Goal: Browse casually

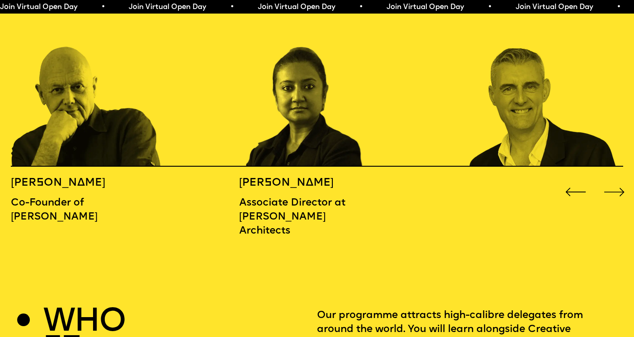
scroll to position [1011, 0]
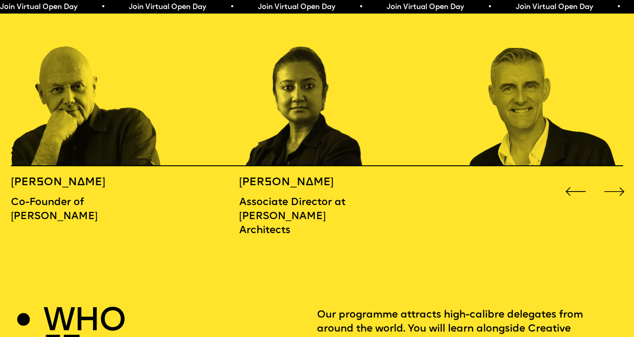
click at [615, 179] on div "Next slide" at bounding box center [614, 191] width 25 height 25
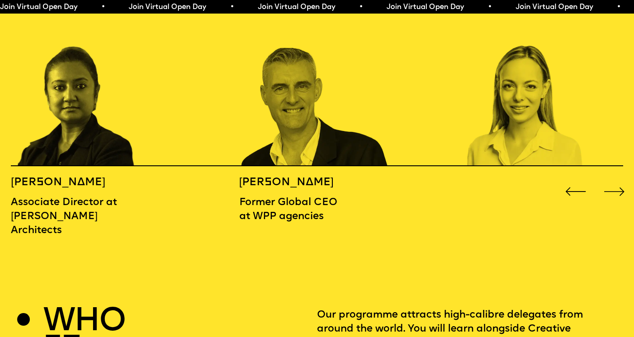
click at [615, 179] on div "Next slide" at bounding box center [614, 191] width 25 height 25
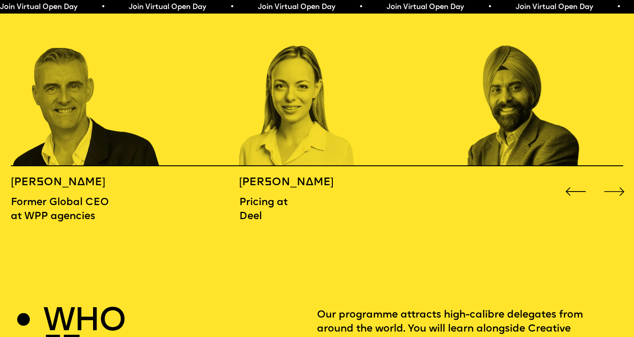
click at [615, 179] on div "Next slide" at bounding box center [614, 191] width 25 height 25
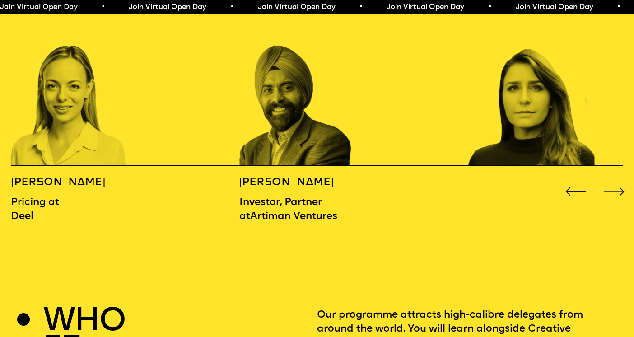
click at [615, 179] on div "Next slide" at bounding box center [614, 191] width 25 height 25
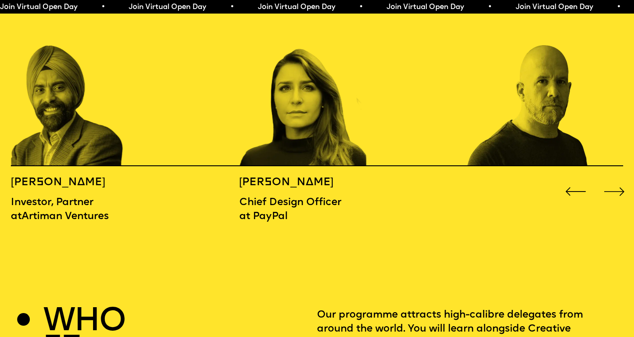
click at [615, 179] on div "Next slide" at bounding box center [614, 191] width 25 height 25
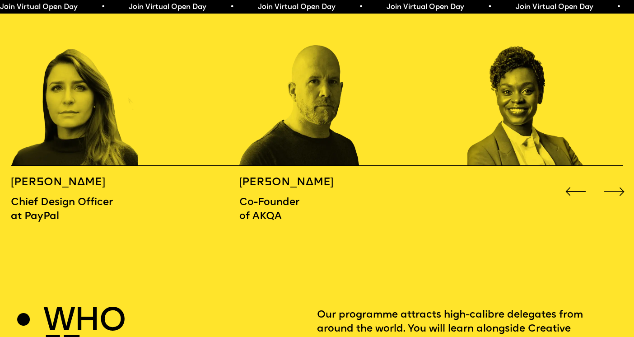
click at [615, 179] on div "Next slide" at bounding box center [614, 191] width 25 height 25
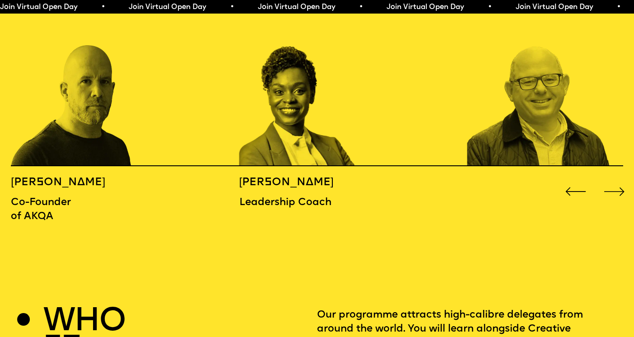
click at [615, 179] on div "Next slide" at bounding box center [614, 191] width 25 height 25
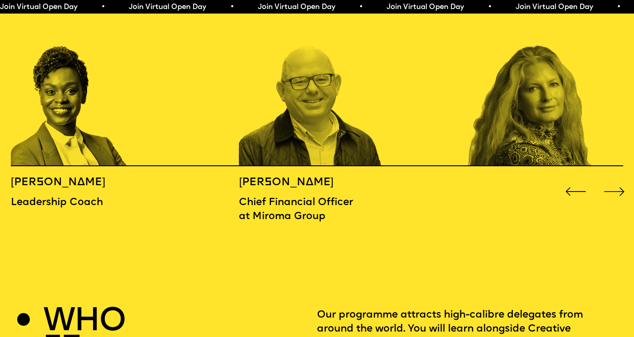
click at [615, 179] on div "Next slide" at bounding box center [614, 191] width 25 height 25
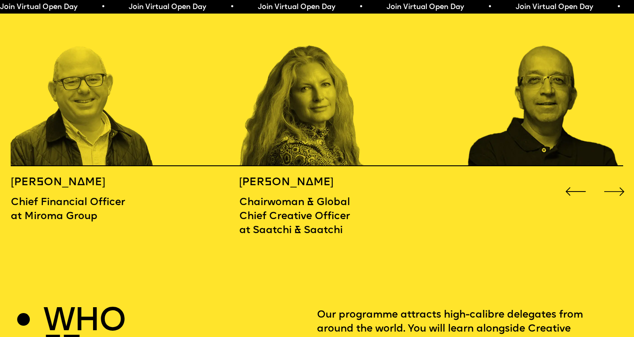
click at [615, 179] on div "Next slide" at bounding box center [614, 191] width 25 height 25
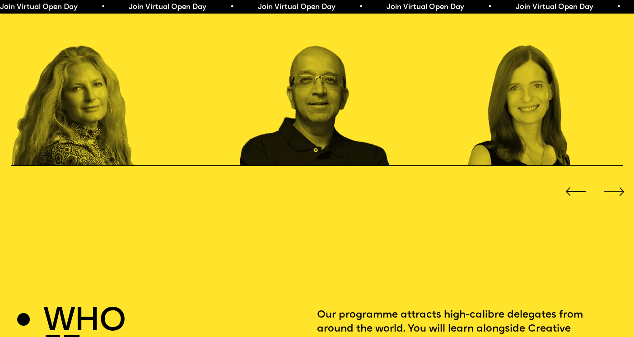
click at [615, 179] on div "Next slide" at bounding box center [614, 191] width 25 height 25
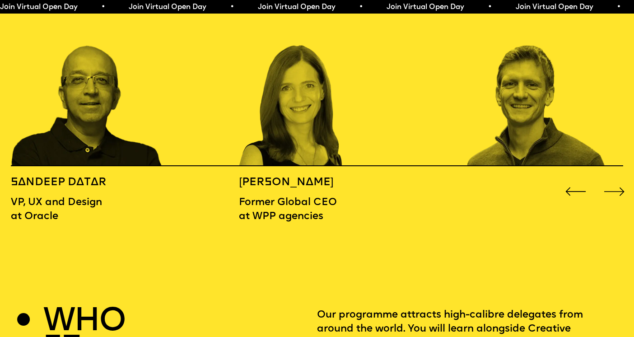
click at [615, 179] on div "Next slide" at bounding box center [614, 191] width 25 height 25
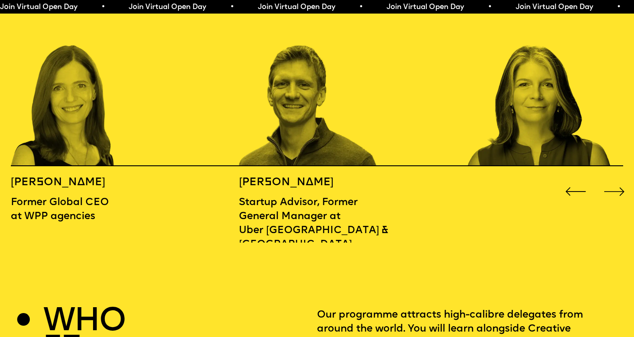
click at [615, 179] on div "Next slide" at bounding box center [614, 191] width 25 height 25
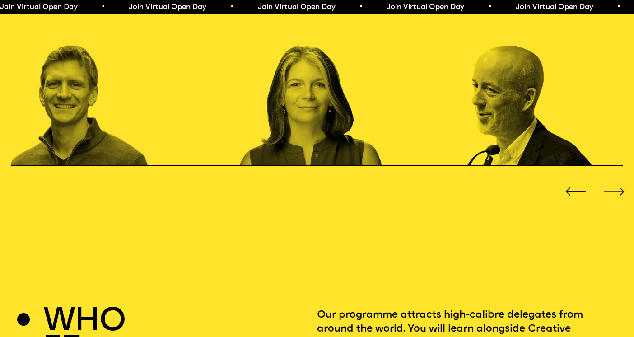
click at [615, 179] on div "Next slide" at bounding box center [614, 191] width 25 height 25
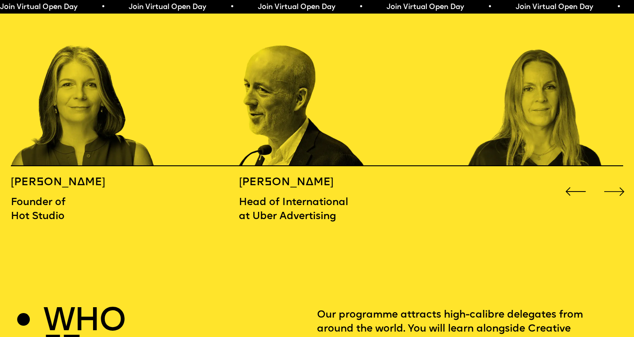
click at [615, 179] on div "Next slide" at bounding box center [614, 191] width 25 height 25
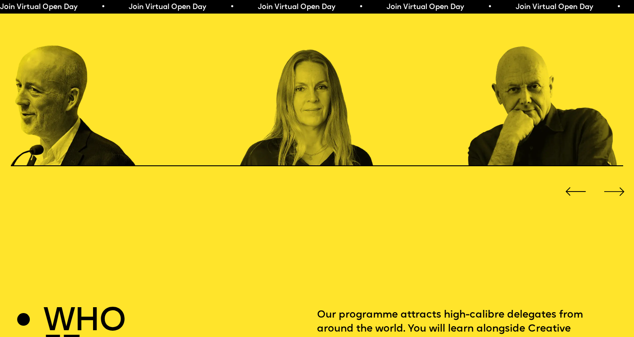
click at [615, 179] on div "Next slide" at bounding box center [614, 191] width 25 height 25
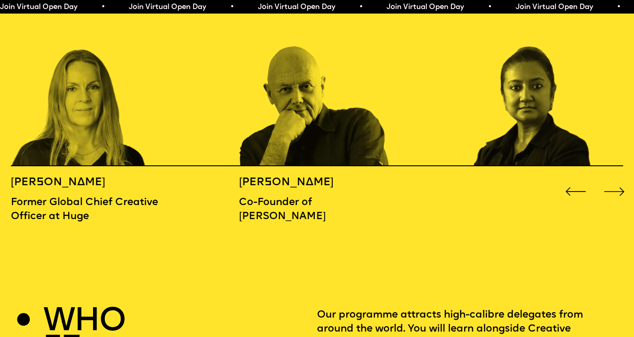
click at [615, 179] on div "Next slide" at bounding box center [614, 191] width 25 height 25
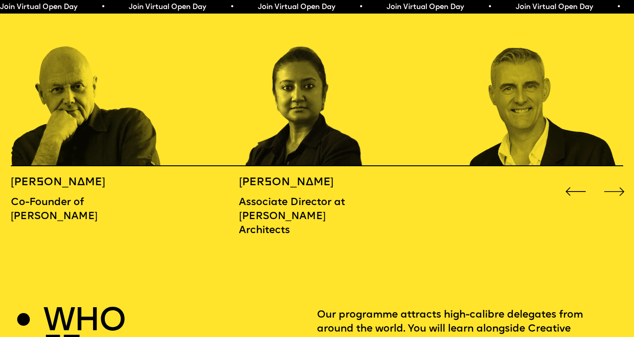
click at [615, 179] on div "Next slide" at bounding box center [614, 191] width 25 height 25
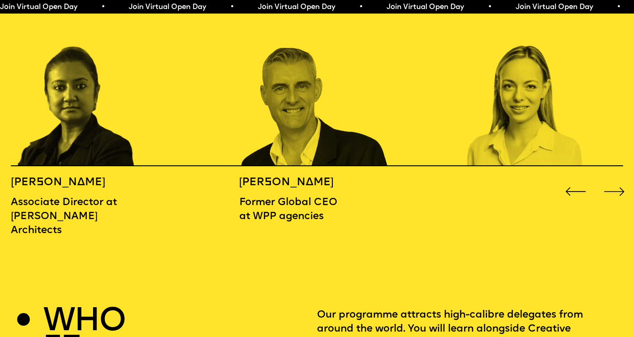
click at [615, 179] on div "Next slide" at bounding box center [614, 191] width 25 height 25
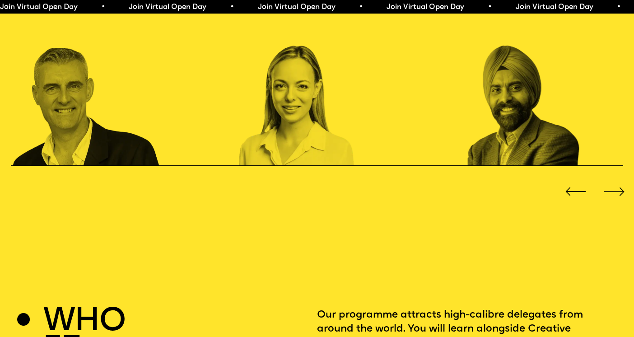
click at [615, 179] on div "Next slide" at bounding box center [614, 191] width 25 height 25
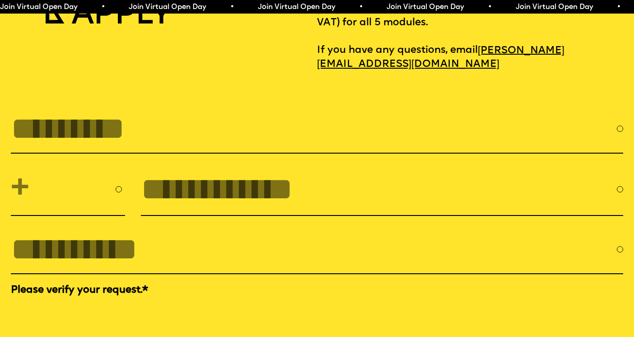
scroll to position [2855, 0]
